Goal: Navigation & Orientation: Understand site structure

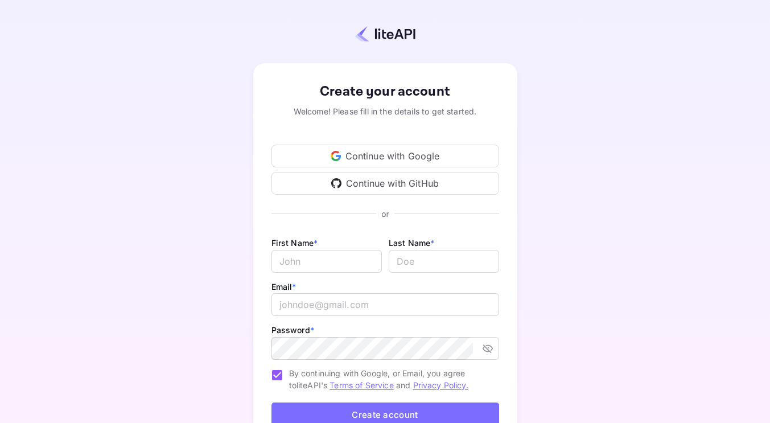
scroll to position [85, 0]
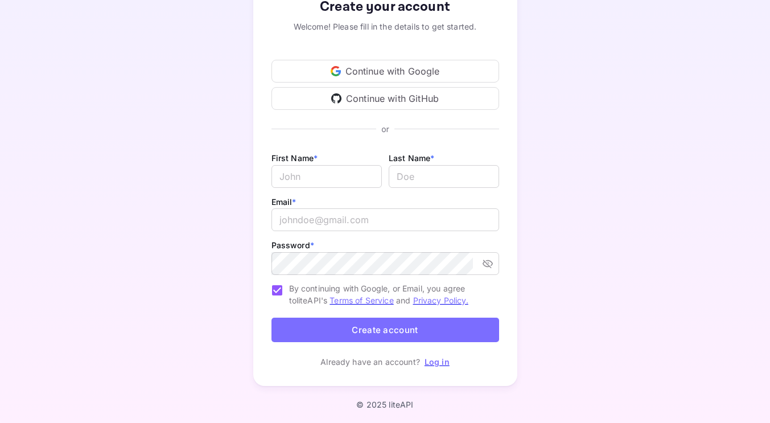
type input "[EMAIL_ADDRESS][DOMAIN_NAME]"
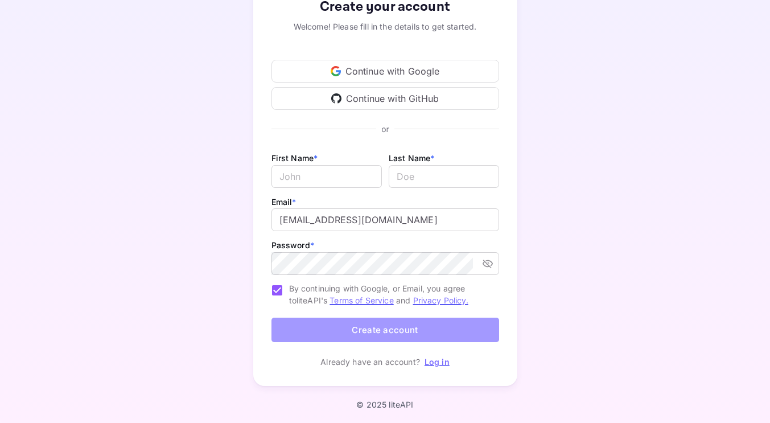
click at [361, 332] on button "Create account" at bounding box center [385, 329] width 228 height 24
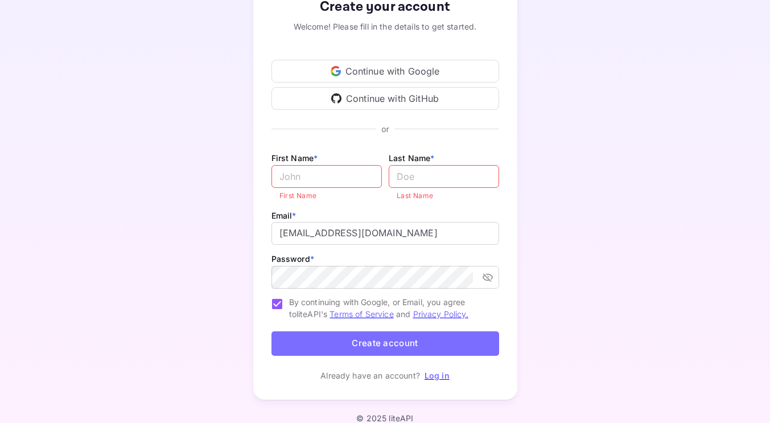
click at [428, 71] on div "Continue with Google" at bounding box center [385, 71] width 228 height 23
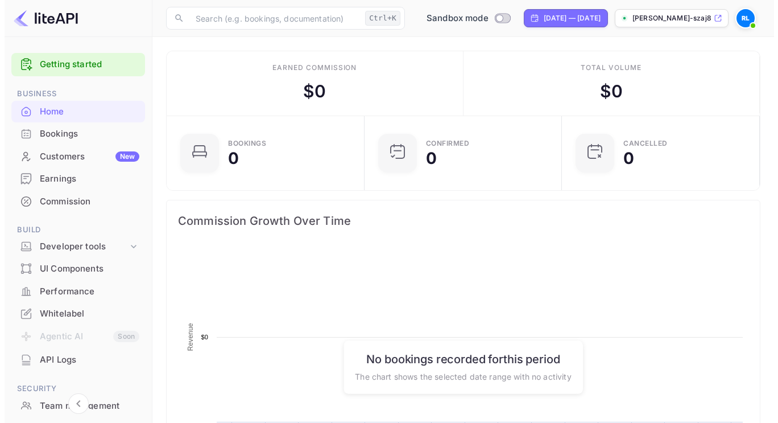
scroll to position [176, 183]
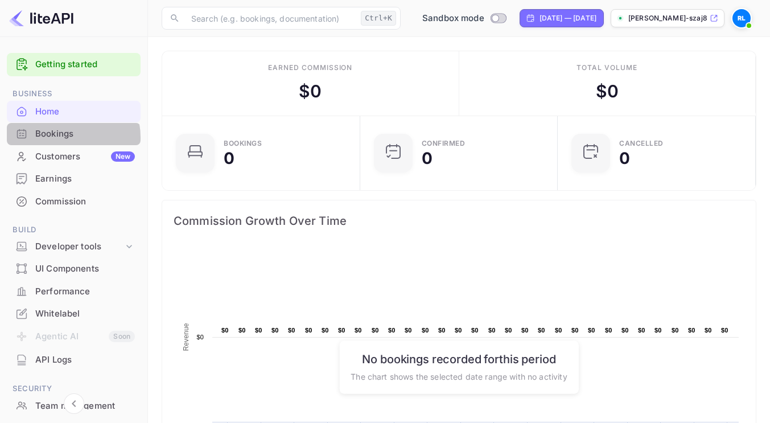
click at [60, 138] on div "Bookings" at bounding box center [85, 133] width 100 height 13
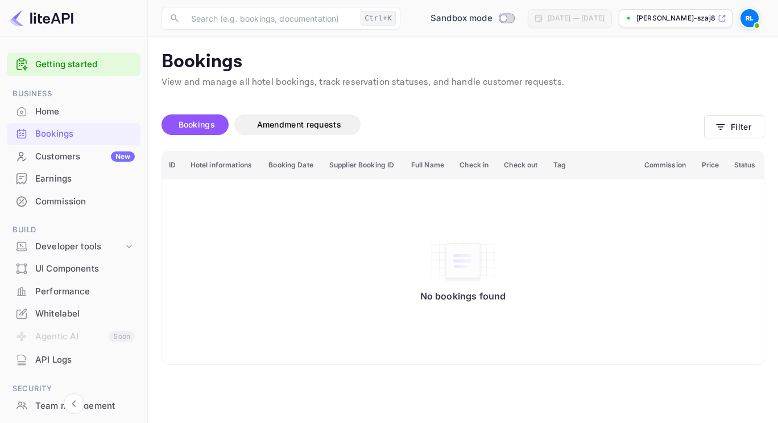
scroll to position [126, 0]
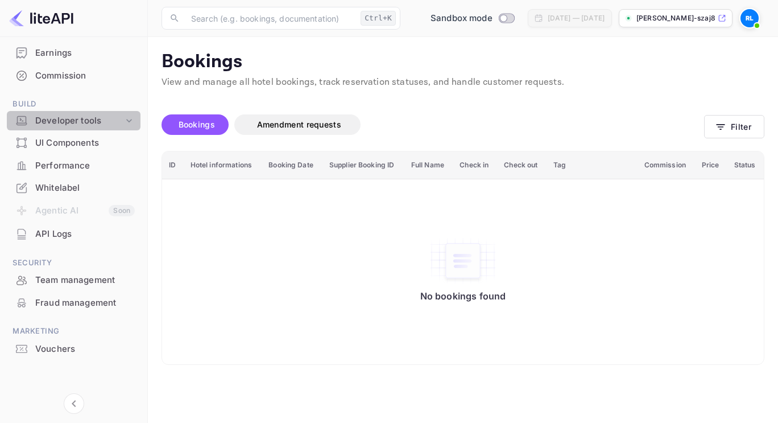
click at [75, 121] on div "Developer tools" at bounding box center [79, 120] width 88 height 13
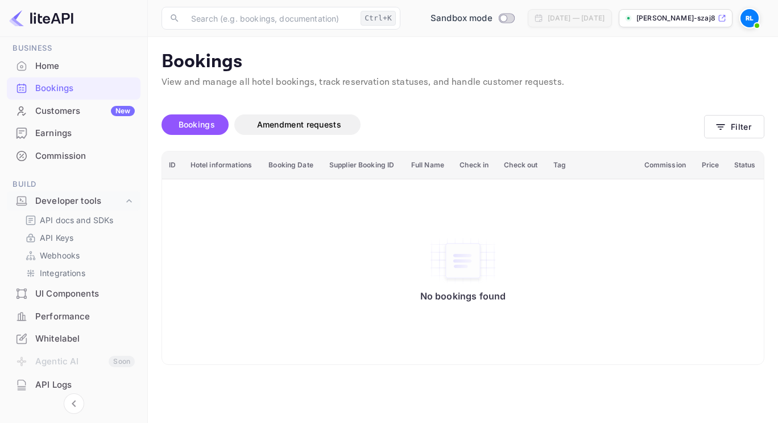
scroll to position [0, 0]
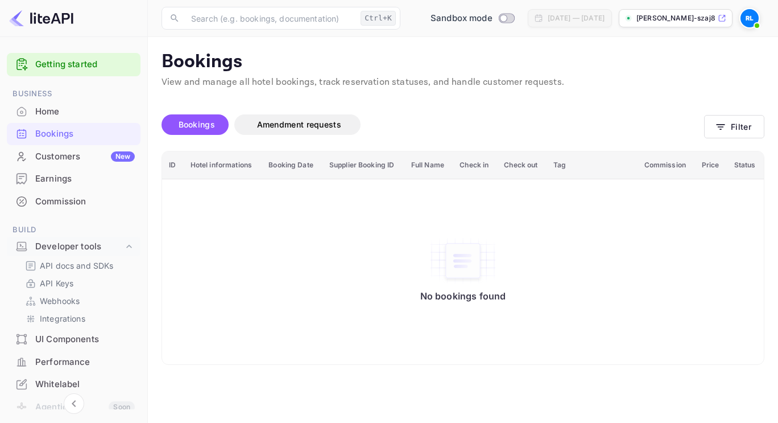
click at [49, 25] on img at bounding box center [41, 18] width 64 height 18
click at [44, 23] on img at bounding box center [41, 18] width 64 height 18
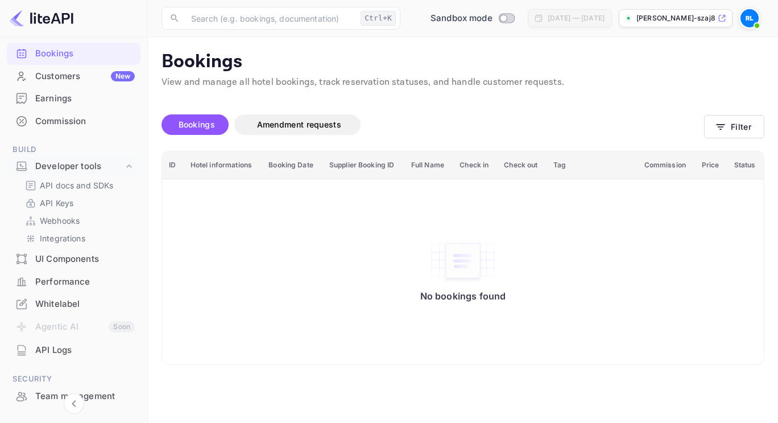
scroll to position [81, 0]
click at [71, 221] on p "Webhooks" at bounding box center [60, 220] width 40 height 12
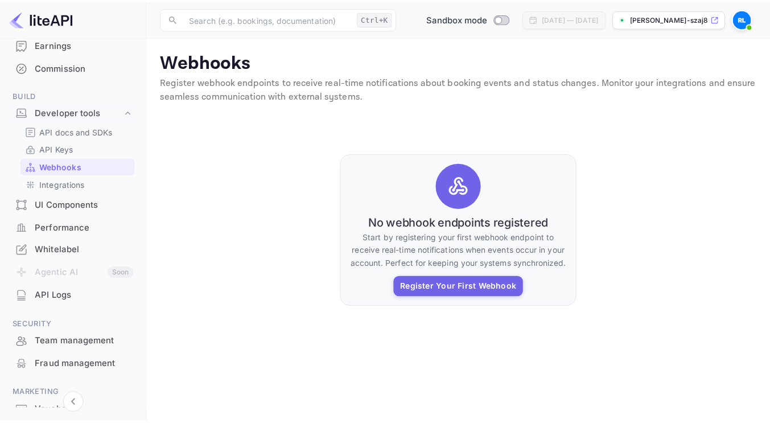
scroll to position [136, 0]
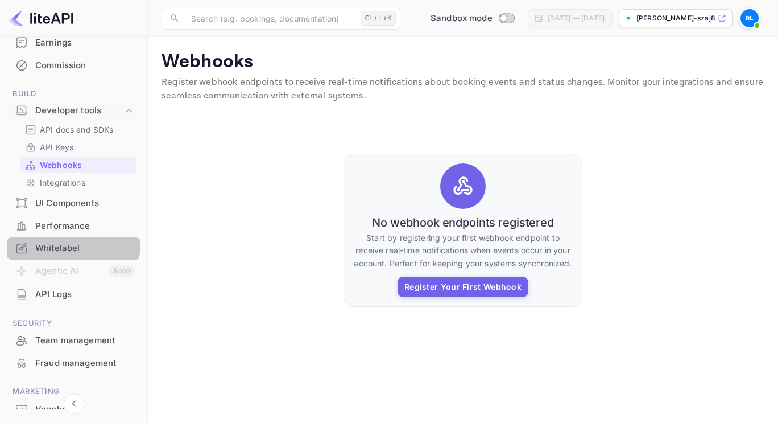
click at [60, 243] on div "Whitelabel" at bounding box center [85, 248] width 100 height 13
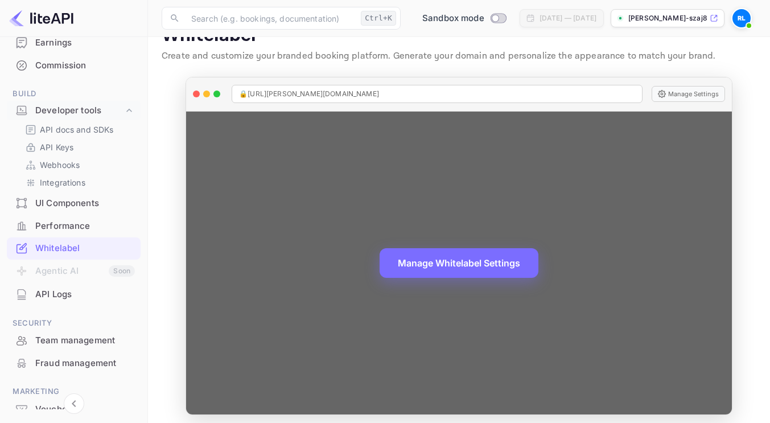
scroll to position [32, 0]
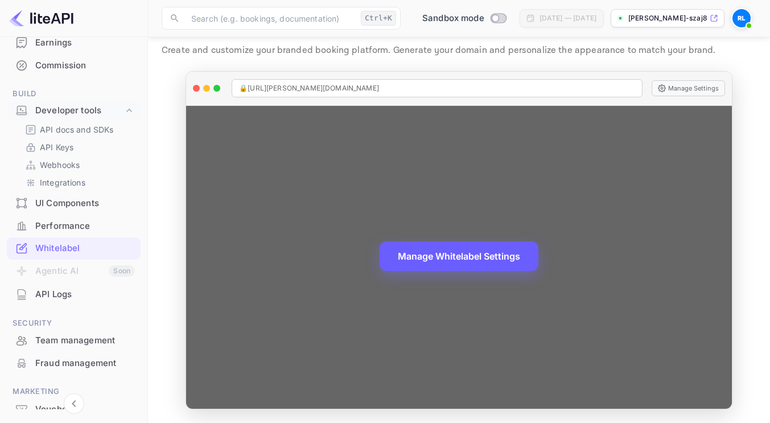
click at [461, 251] on button "Manage Whitelabel Settings" at bounding box center [458, 256] width 159 height 30
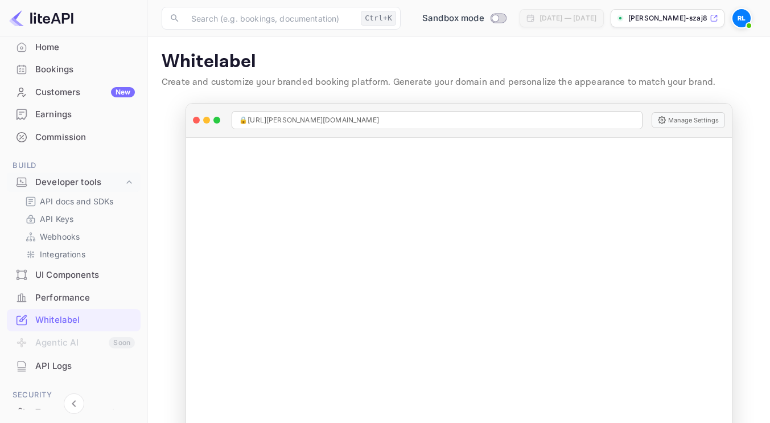
scroll to position [0, 0]
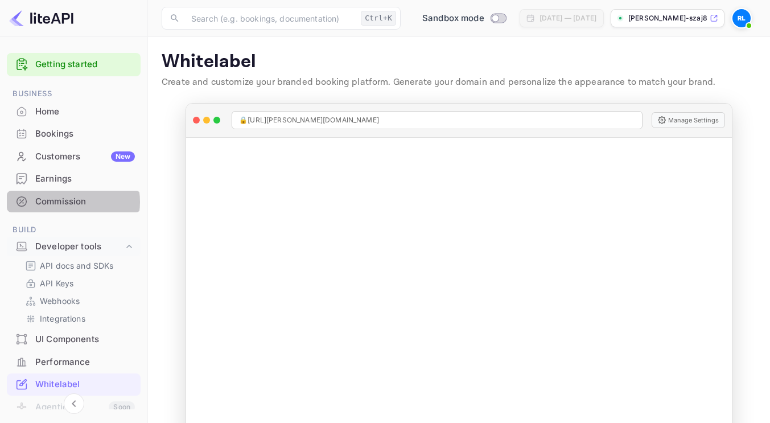
click at [65, 202] on div "Commission" at bounding box center [85, 201] width 100 height 13
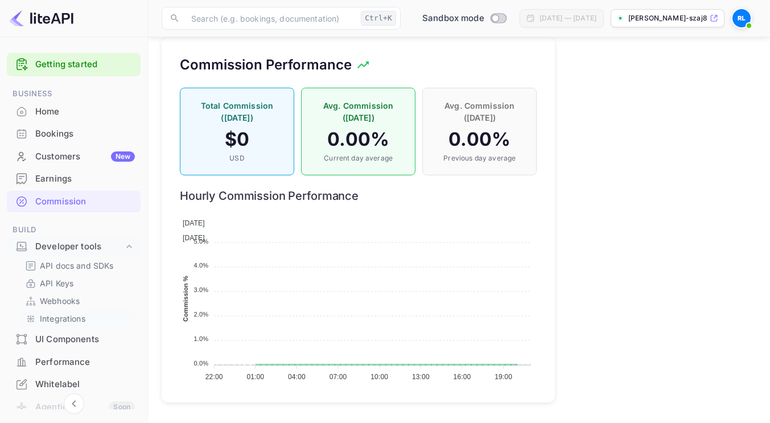
scroll to position [196, 0]
